Goal: Transaction & Acquisition: Download file/media

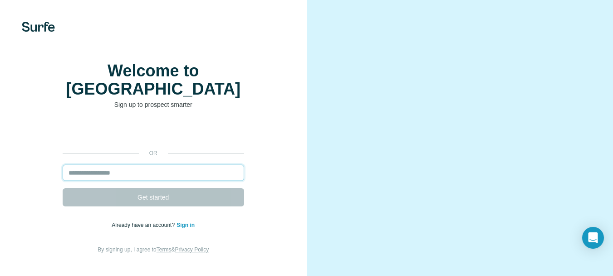
click at [183, 178] on input "email" at bounding box center [154, 172] width 182 height 16
click at [175, 173] on input "email" at bounding box center [154, 172] width 182 height 16
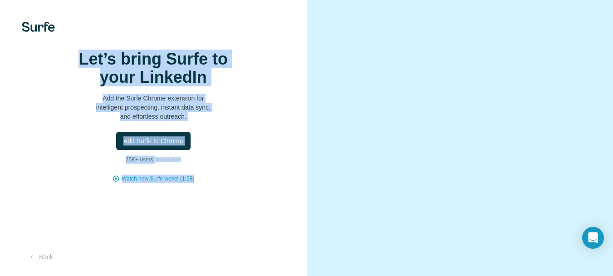
drag, startPoint x: 274, startPoint y: 202, endPoint x: 248, endPoint y: 248, distance: 53.3
click at [257, 259] on div "Let’s bring Surfe to your LinkedIn Add the Surfe Chrome extension for intellige…" at bounding box center [153, 138] width 307 height 276
click at [206, 222] on div "Let’s bring Surfe to your LinkedIn Add the Surfe Chrome extension for intellige…" at bounding box center [153, 138] width 307 height 276
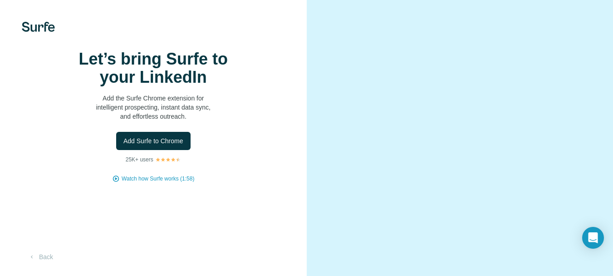
click at [35, 30] on img at bounding box center [38, 27] width 33 height 10
click at [474, 123] on video at bounding box center [460, 138] width 256 height 128
click at [153, 150] on button "Add Surfe to Chrome" at bounding box center [153, 141] width 74 height 18
